Goal: Task Accomplishment & Management: Manage account settings

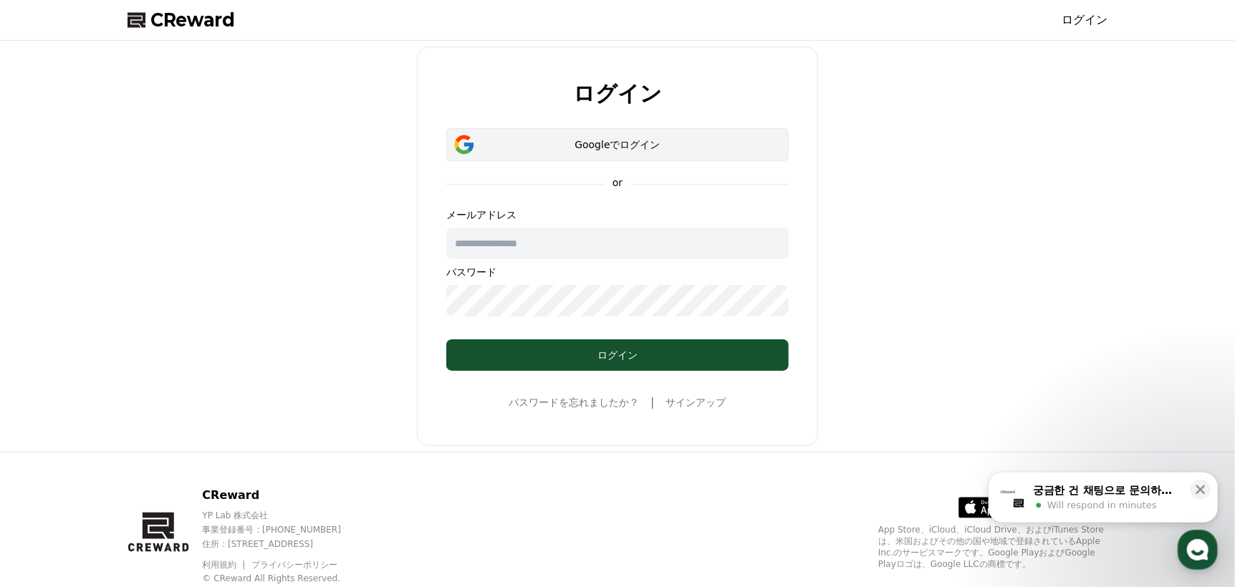
click at [702, 148] on div "Googleでログイン" at bounding box center [617, 144] width 301 height 14
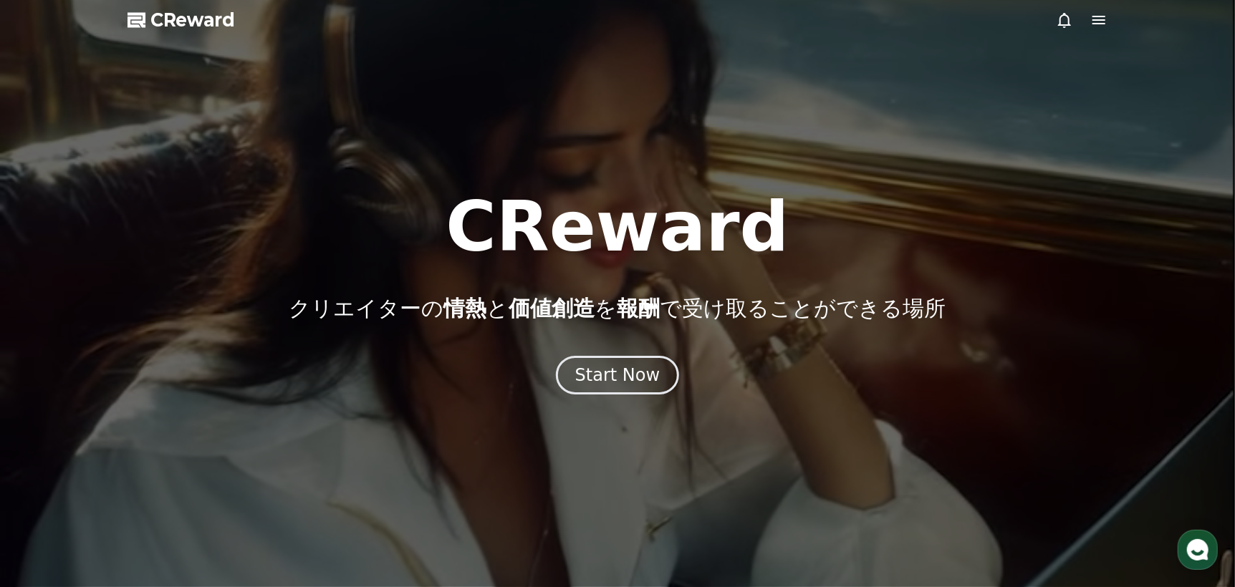
click at [1078, 23] on div at bounding box center [1082, 19] width 52 height 17
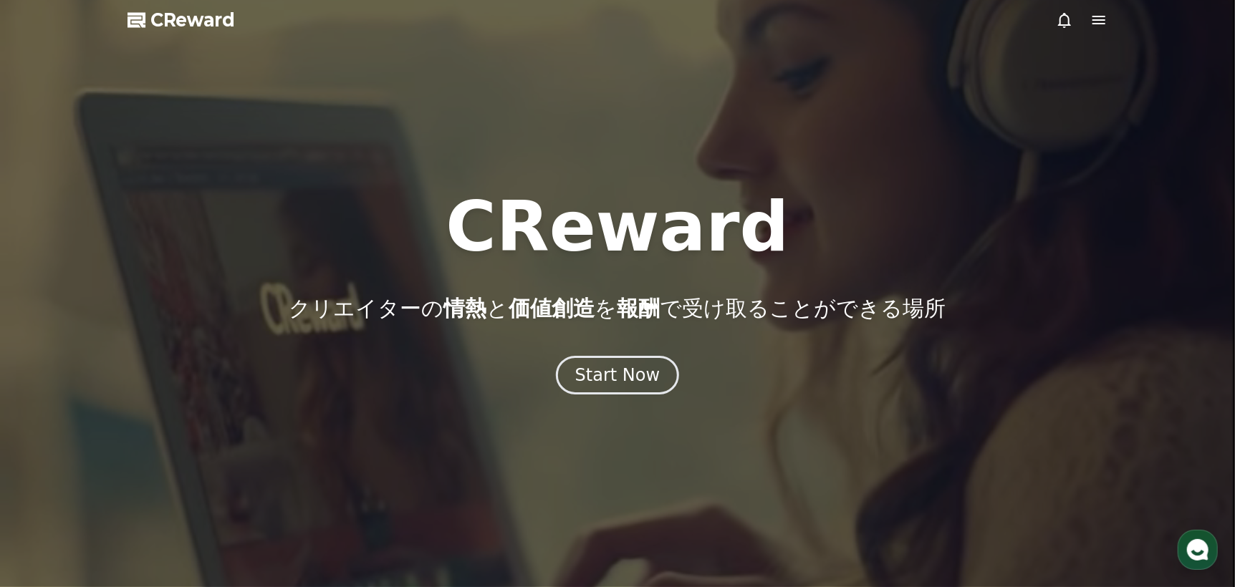
click at [1068, 23] on icon at bounding box center [1064, 20] width 13 height 15
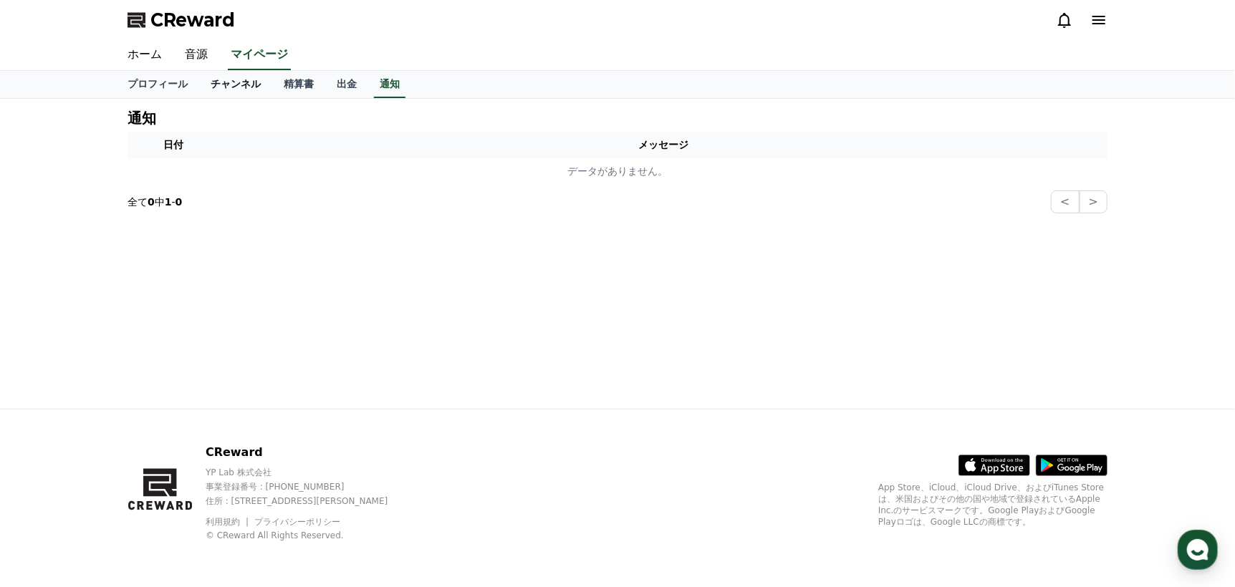
click at [220, 85] on link "チャンネル" at bounding box center [235, 84] width 73 height 27
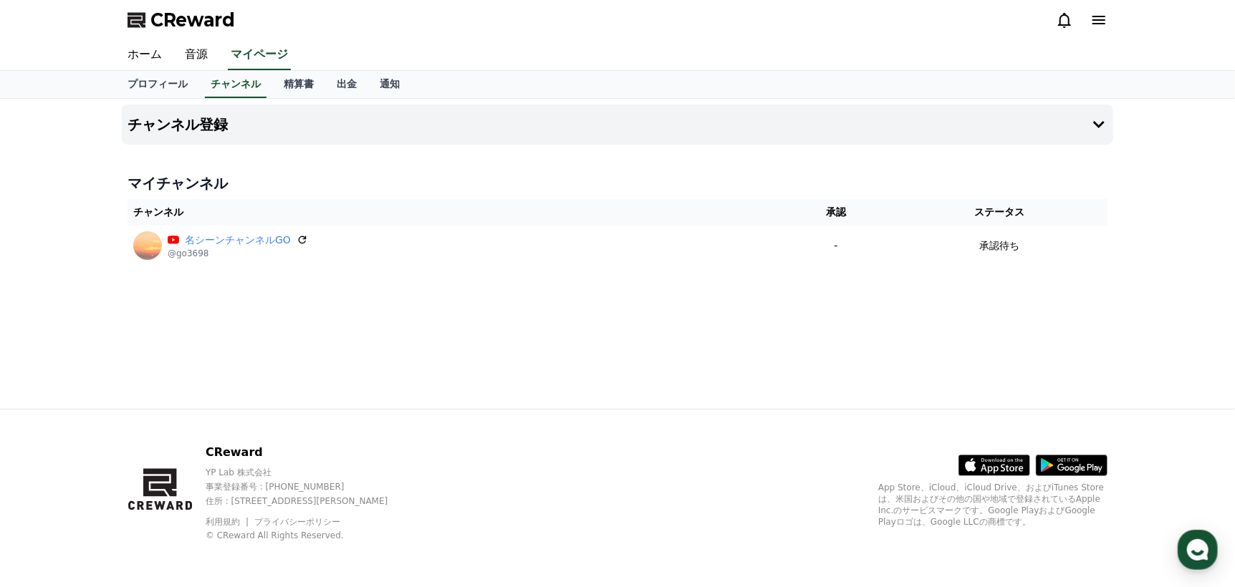
click at [1105, 22] on icon at bounding box center [1098, 19] width 17 height 17
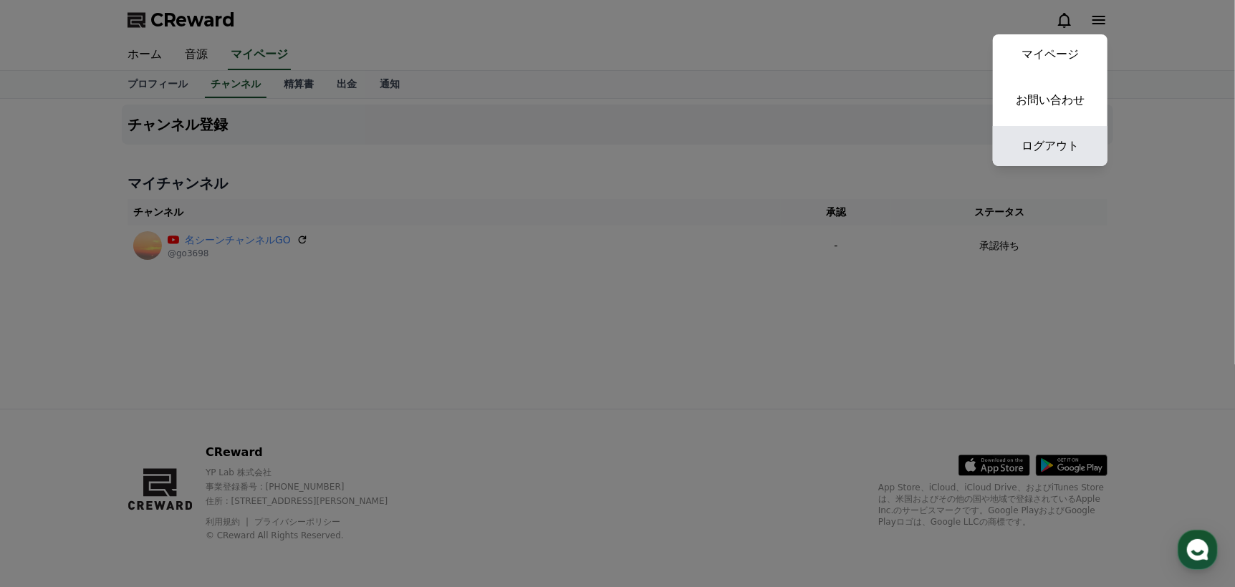
click at [1066, 140] on link "ログアウト" at bounding box center [1050, 146] width 115 height 40
